Goal: Task Accomplishment & Management: Use online tool/utility

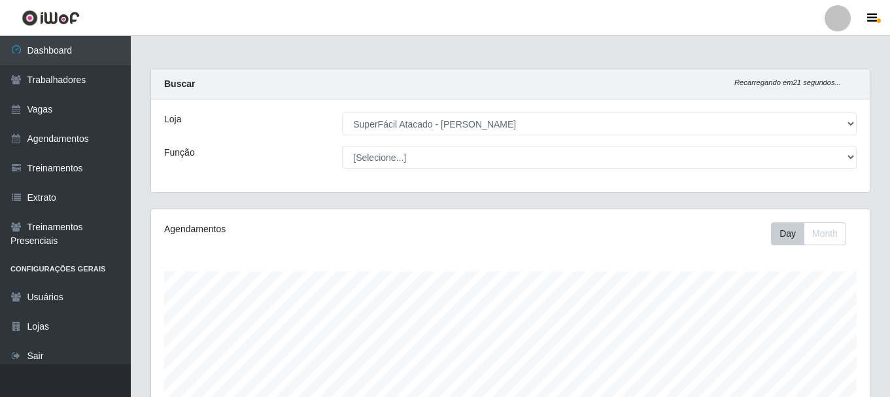
select select "399"
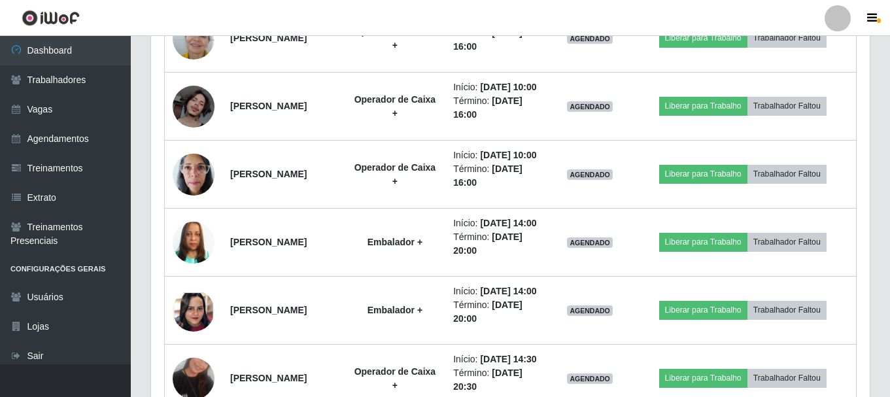
scroll to position [271, 719]
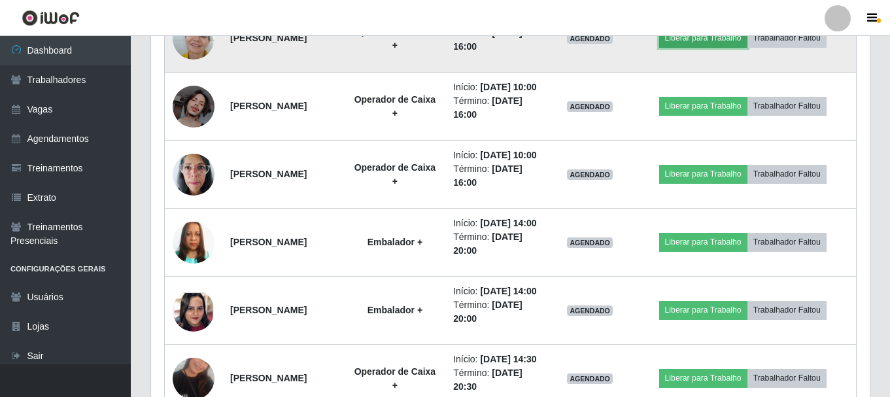
click at [707, 47] on button "Liberar para Trabalho" at bounding box center [703, 38] width 88 height 18
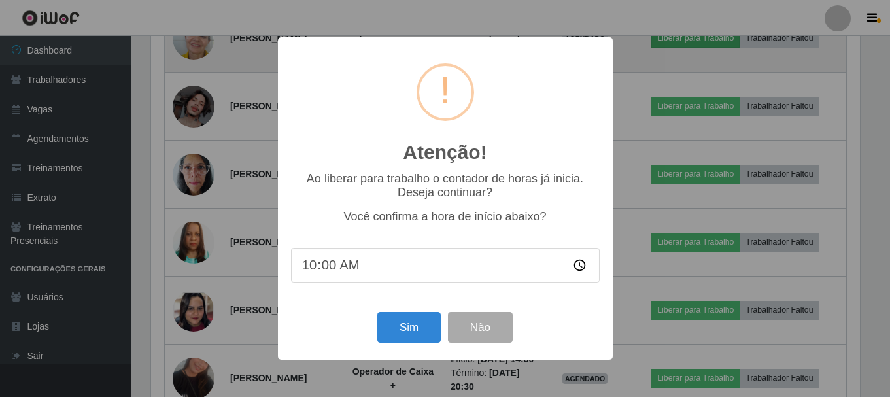
scroll to position [271, 712]
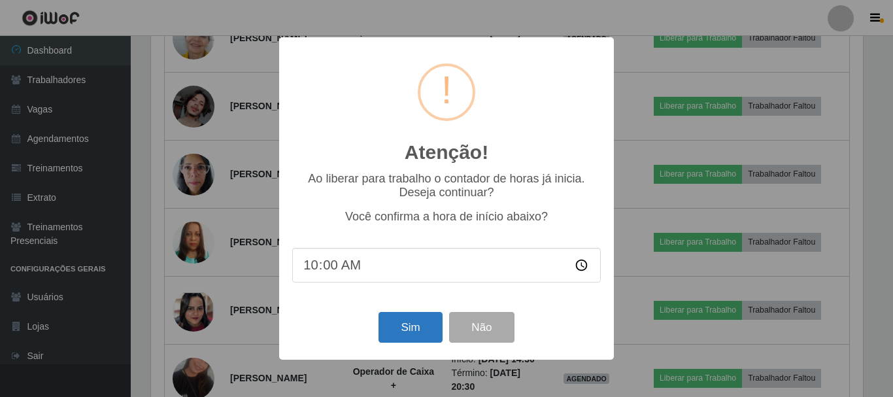
click at [405, 346] on div "Sim Não" at bounding box center [446, 327] width 309 height 37
click at [426, 332] on button "Sim" at bounding box center [410, 327] width 63 height 31
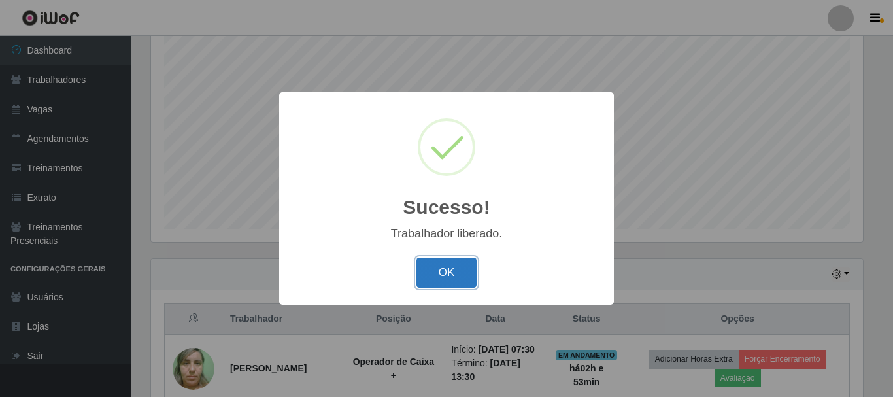
click at [442, 275] on button "OK" at bounding box center [446, 273] width 61 height 31
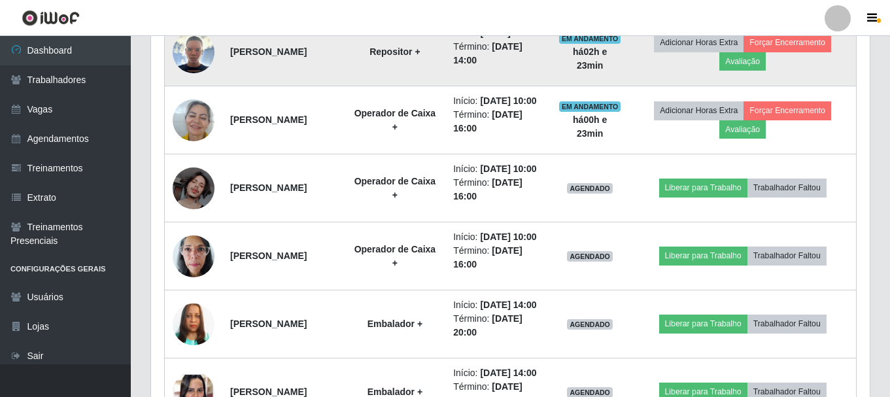
scroll to position [892, 0]
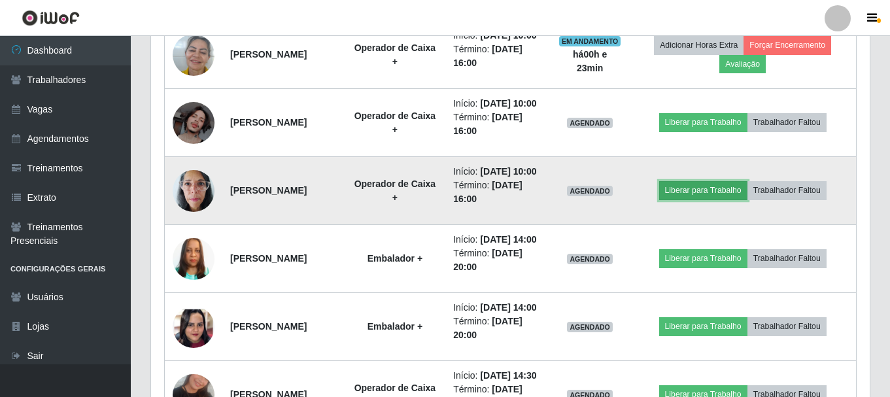
click at [713, 199] on button "Liberar para Trabalho" at bounding box center [703, 190] width 88 height 18
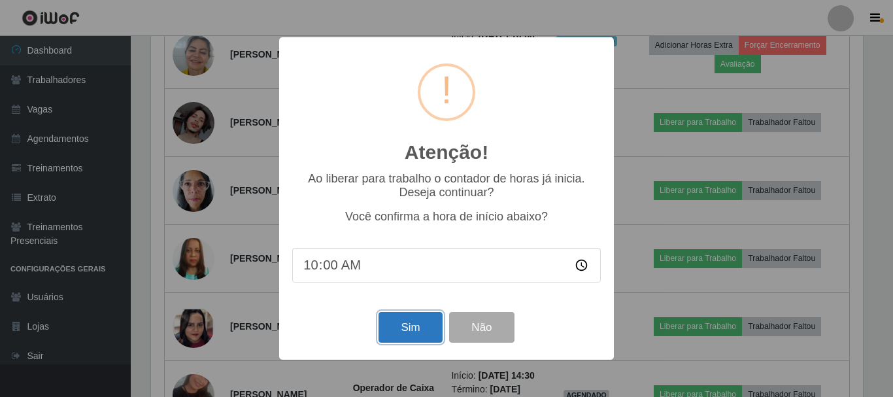
click at [393, 337] on button "Sim" at bounding box center [410, 327] width 63 height 31
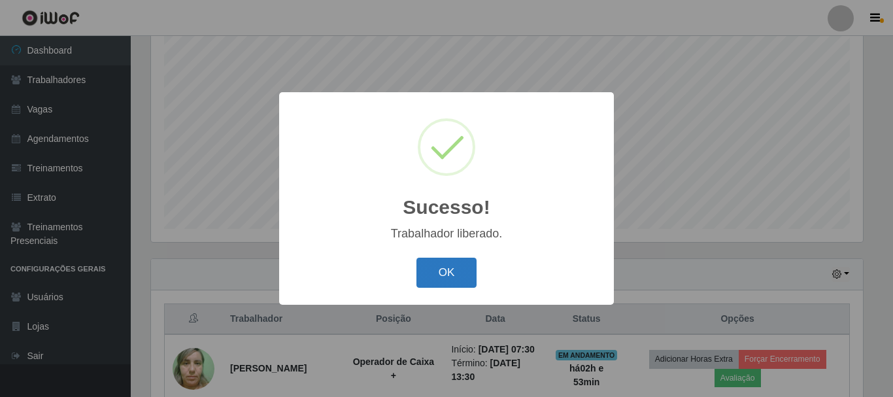
click at [443, 275] on button "OK" at bounding box center [446, 273] width 61 height 31
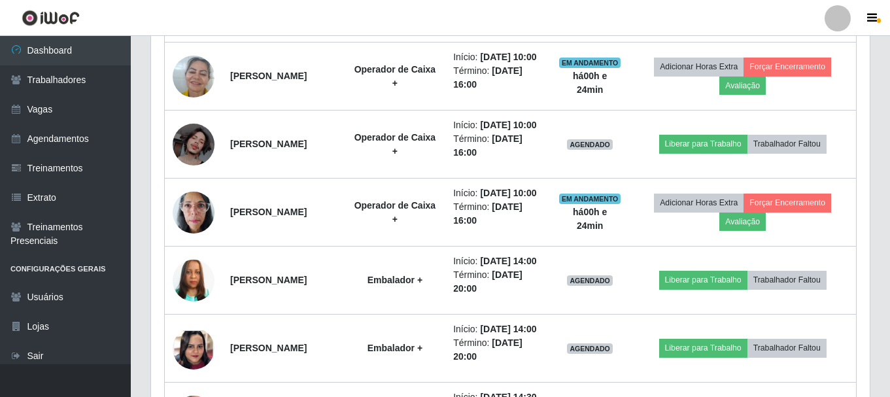
scroll to position [958, 0]
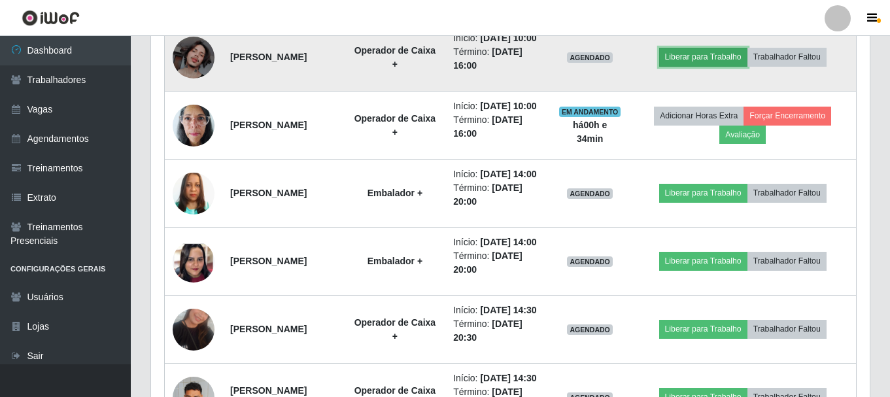
click at [711, 66] on button "Liberar para Trabalho" at bounding box center [703, 57] width 88 height 18
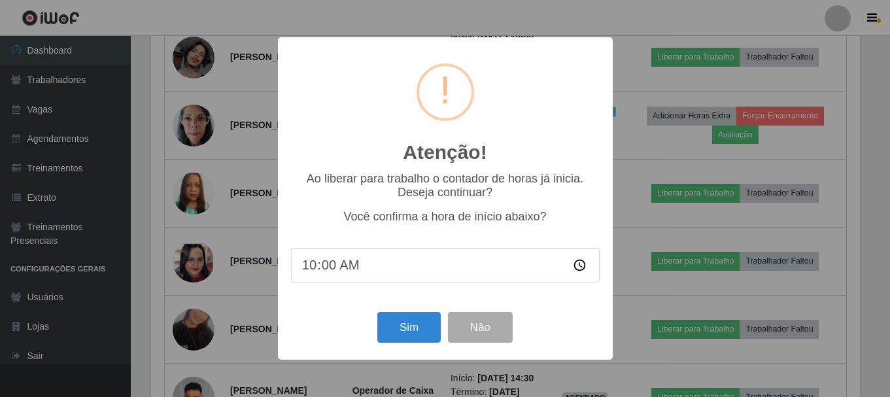
scroll to position [271, 712]
drag, startPoint x: 401, startPoint y: 340, endPoint x: 400, endPoint y: 331, distance: 8.5
click at [400, 339] on button "Sim" at bounding box center [410, 327] width 63 height 31
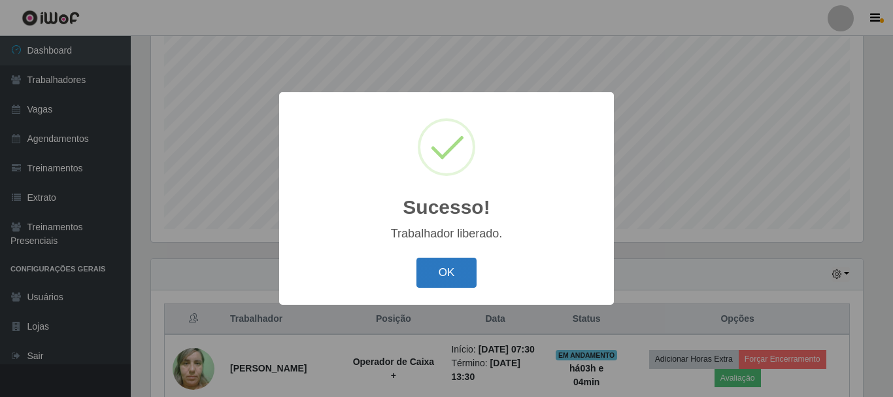
click at [453, 277] on button "OK" at bounding box center [446, 273] width 61 height 31
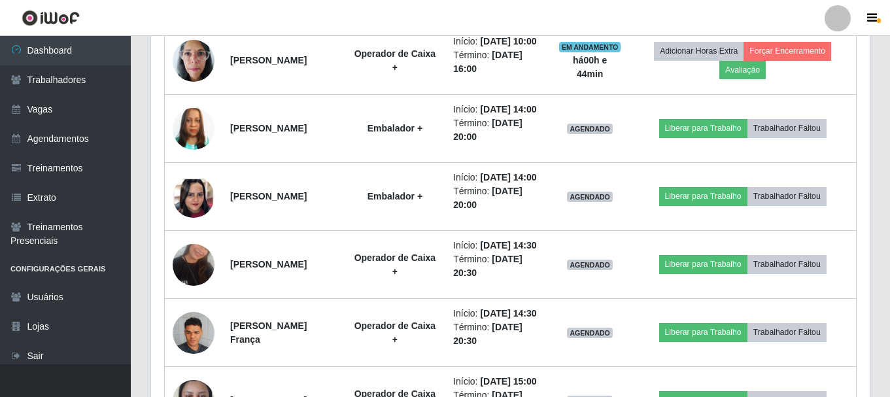
scroll to position [1023, 0]
